Goal: Communication & Community: Answer question/provide support

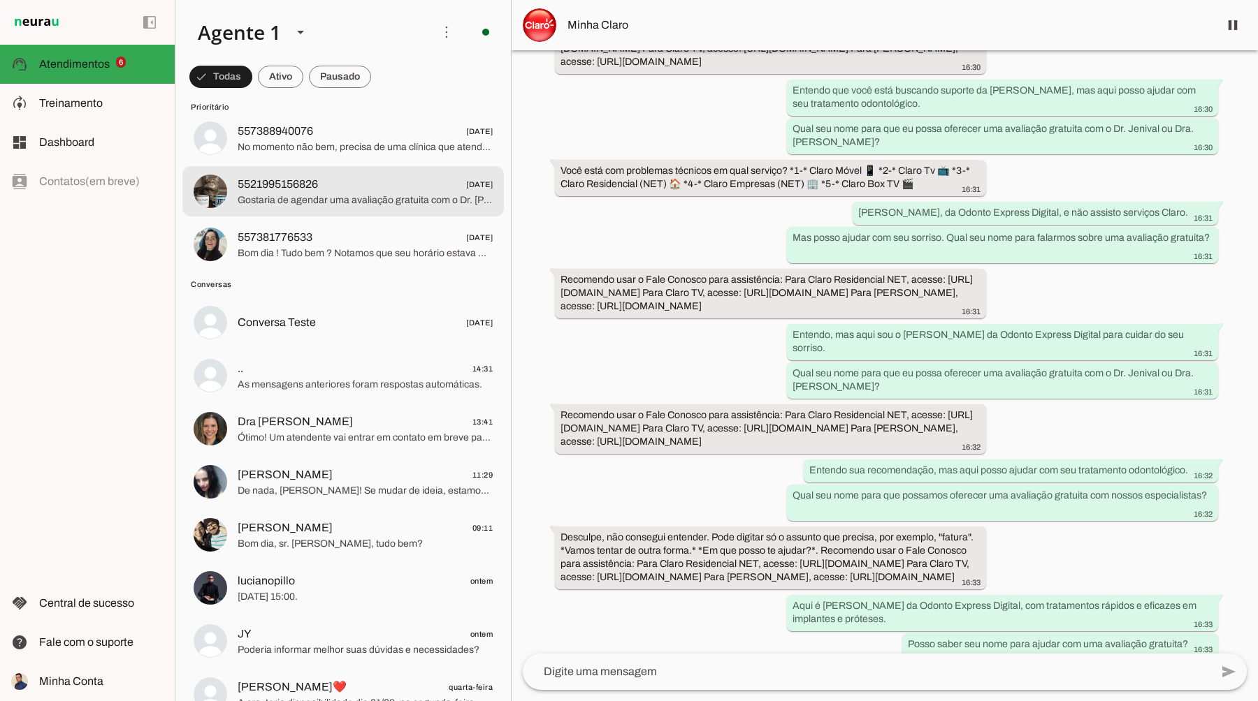
scroll to position [318, 0]
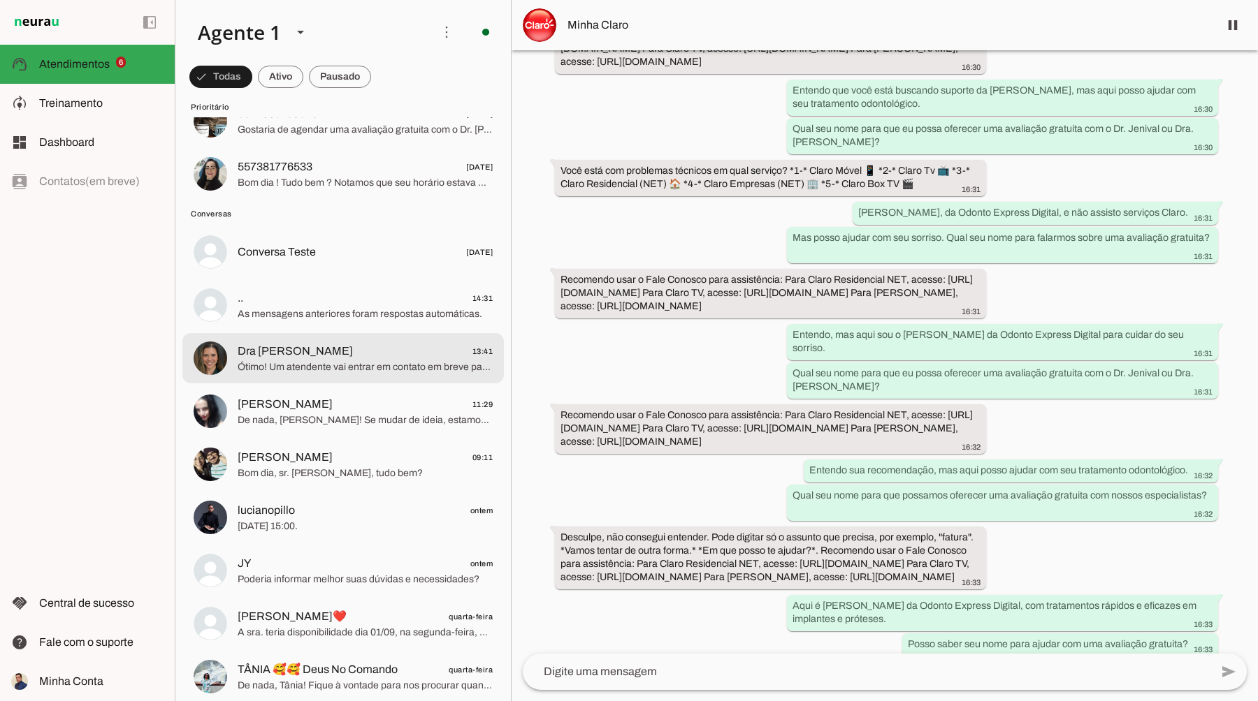
click at [337, 369] on span "Ótimo! Um atendente vai entrar em contato em breve para confirmar o dia e horár…" at bounding box center [365, 368] width 255 height 14
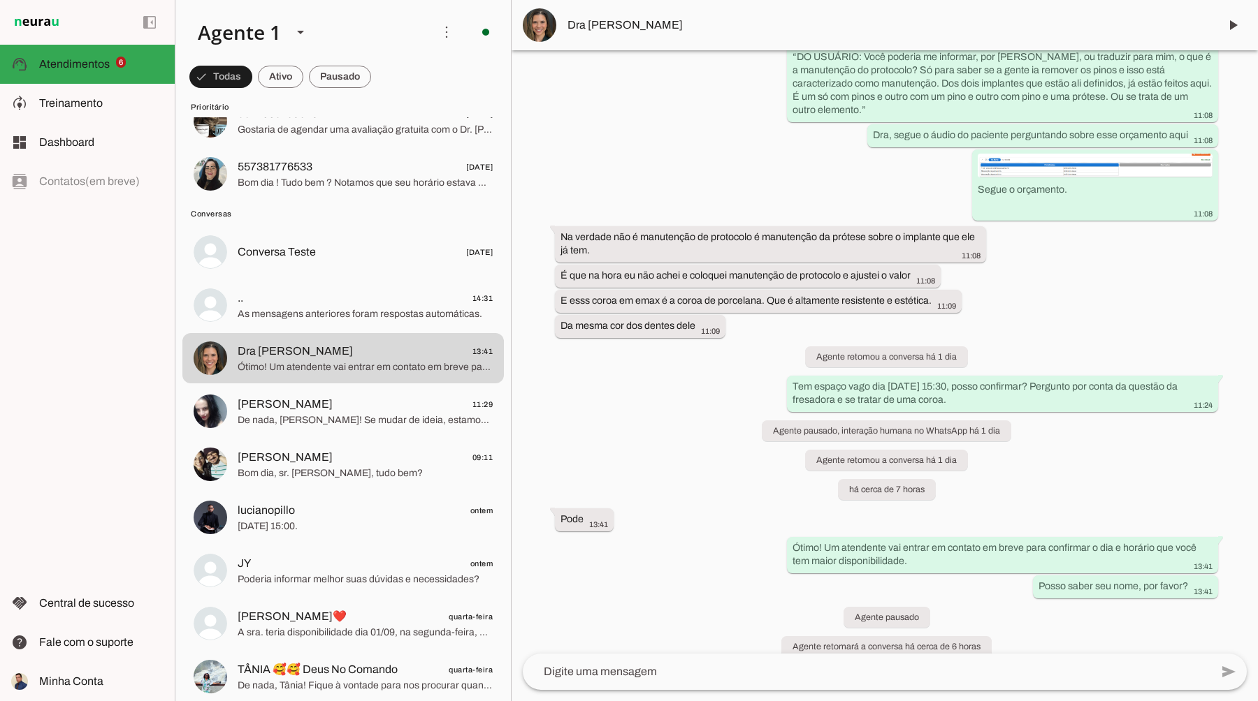
scroll to position [3508, 0]
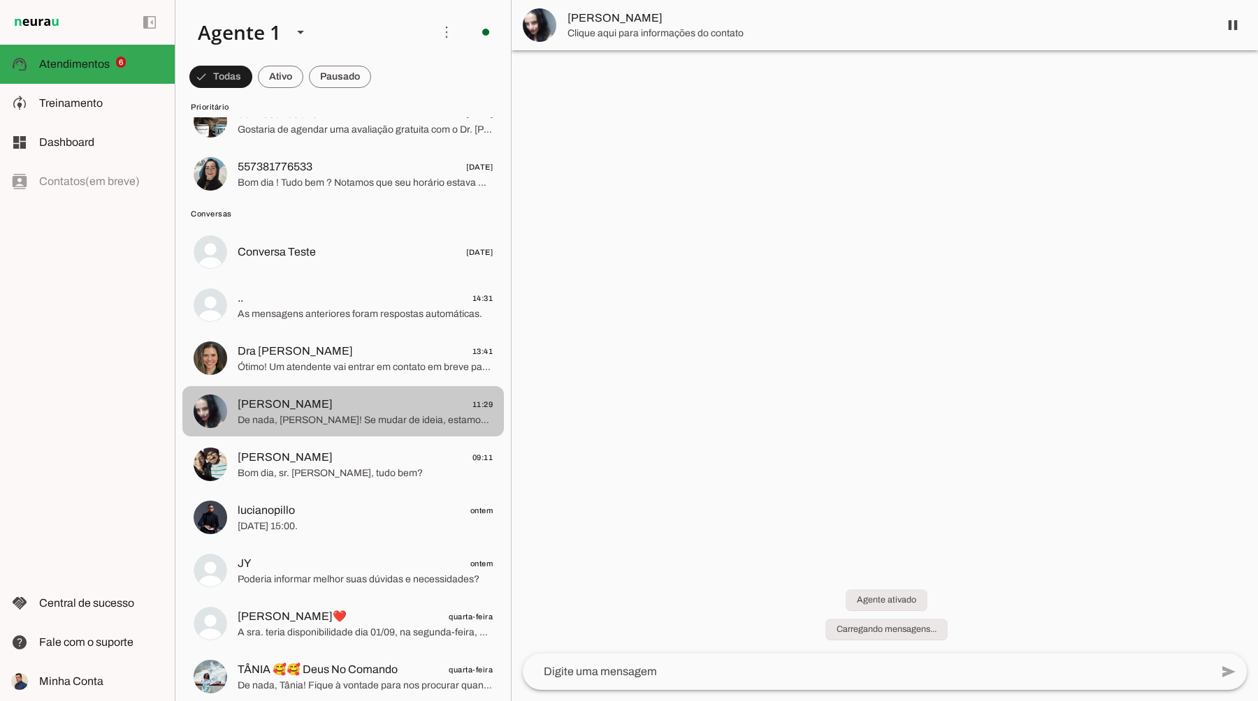
scroll to position [45, 0]
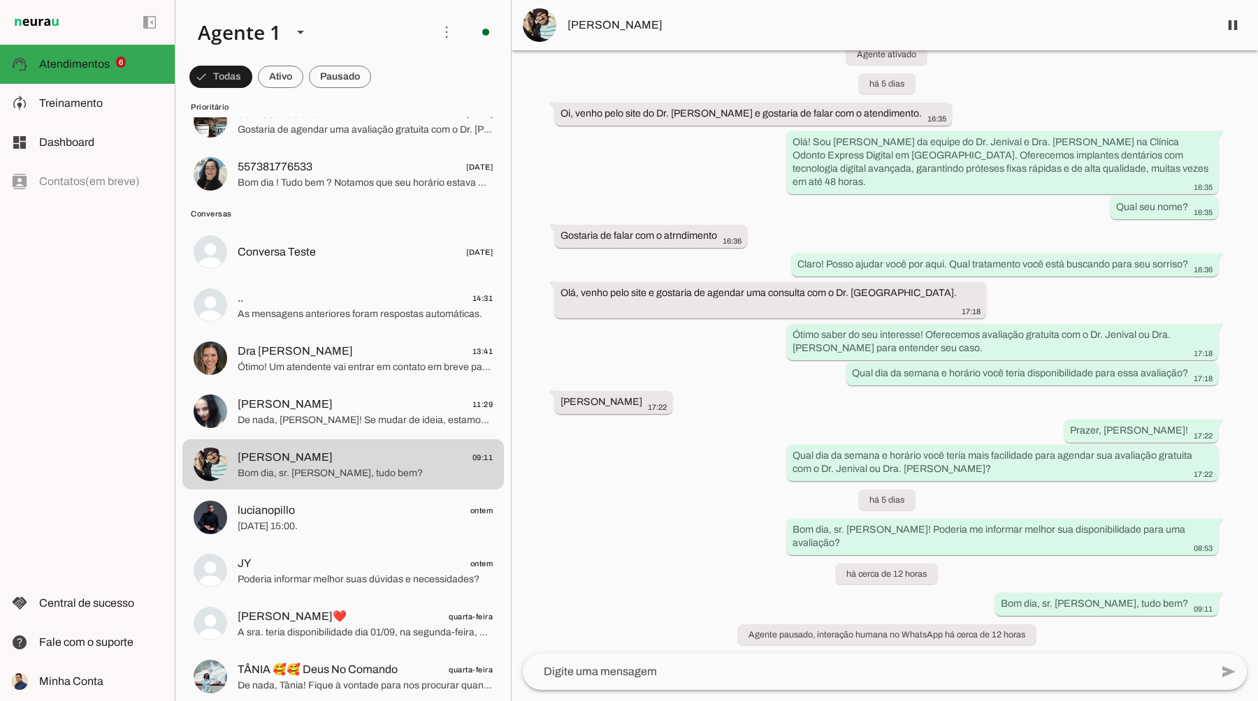
scroll to position [45, 0]
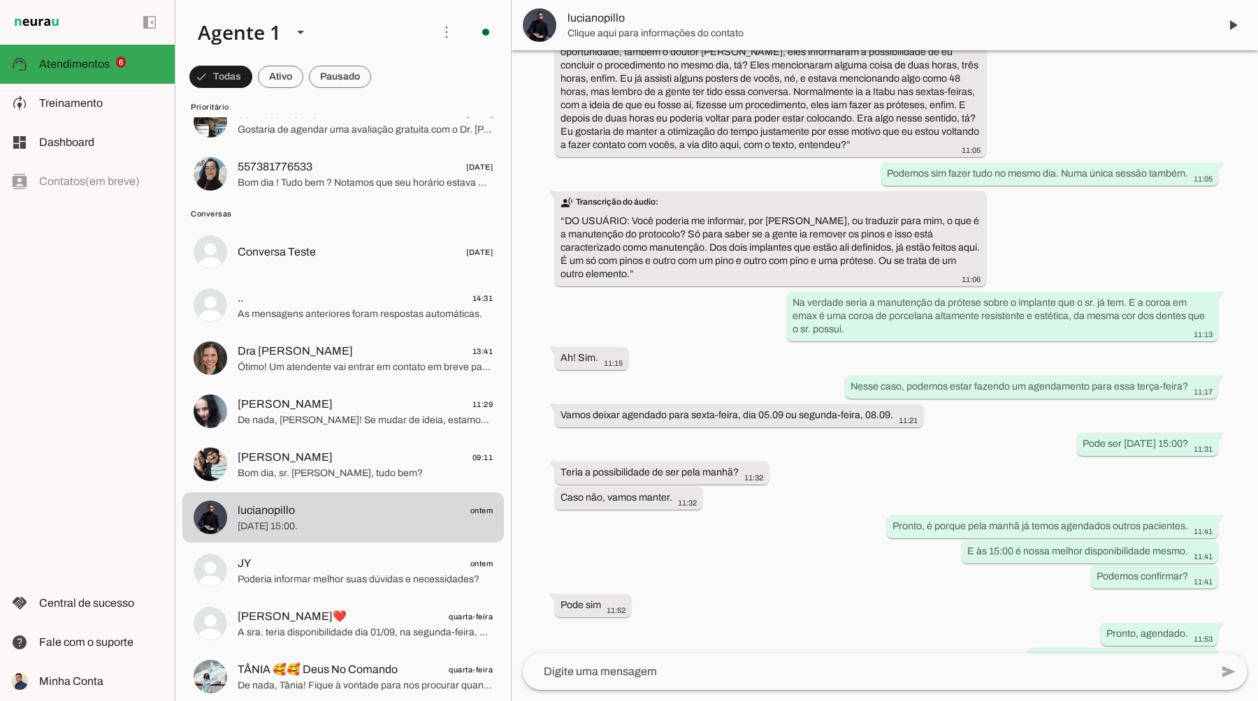
scroll to position [4057, 0]
